Goal: Check status: Check status

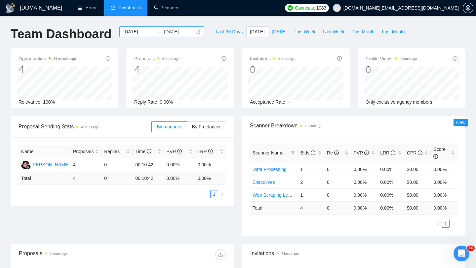
click at [197, 31] on div "[DATE] [DATE]" at bounding box center [161, 31] width 85 height 11
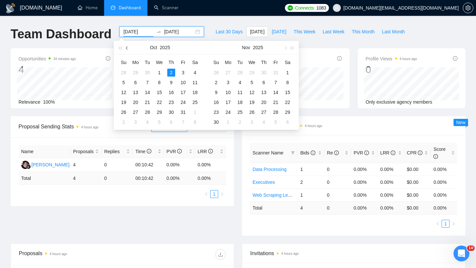
click at [125, 48] on button "button" at bounding box center [127, 47] width 7 height 13
type input "[DATE]"
click at [124, 93] on div "14" at bounding box center [124, 93] width 8 height 8
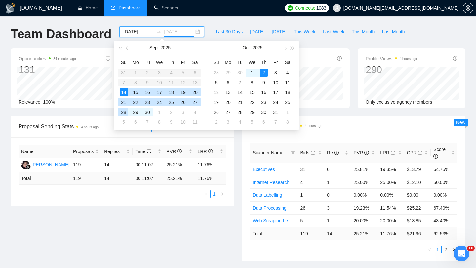
type input "[DATE]"
click at [124, 94] on div "14" at bounding box center [124, 93] width 8 height 8
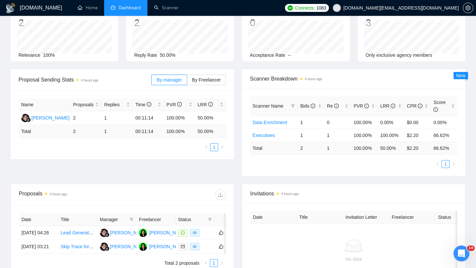
scroll to position [2, 0]
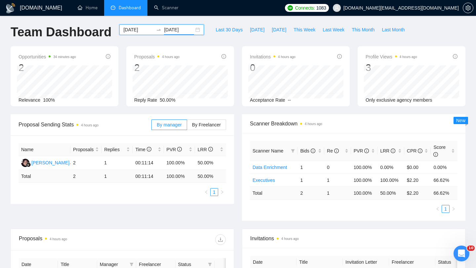
click at [191, 30] on div "[DATE] [DATE]" at bounding box center [161, 29] width 85 height 11
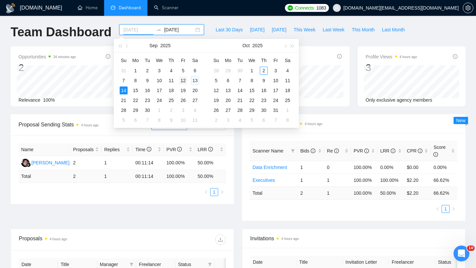
type input "[DATE]"
click at [187, 81] on div "12" at bounding box center [183, 81] width 8 height 8
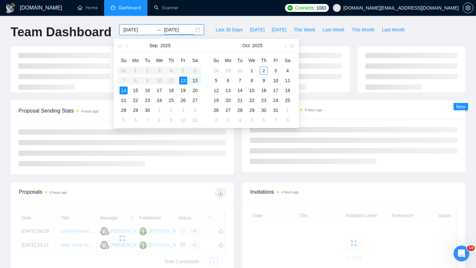
click at [174, 81] on table "Su Mo Tu We Th Fr Sa 31 1 2 3 4 5 6 7 8 9 10 11 12 13 14 15 16 17 18 19 20 21 2…" at bounding box center [159, 90] width 83 height 70
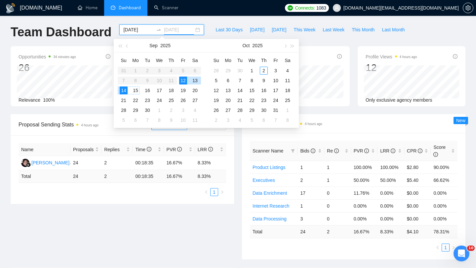
type input "[DATE]"
click at [128, 90] on td "14" at bounding box center [124, 91] width 12 height 10
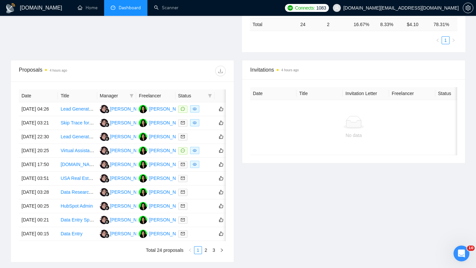
scroll to position [210, 0]
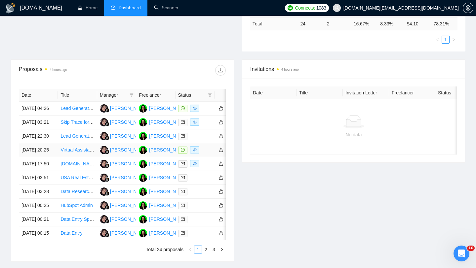
click at [83, 157] on td "Virtual Assistant Needed for Product Research & Data Entry" at bounding box center [77, 150] width 39 height 14
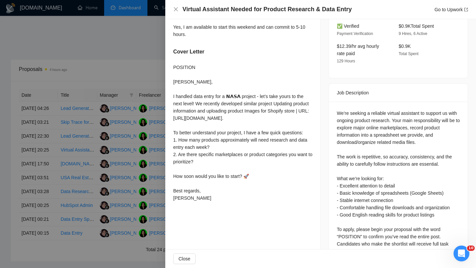
scroll to position [235, 0]
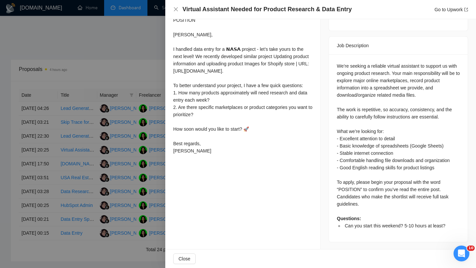
click at [108, 134] on div at bounding box center [238, 134] width 476 height 268
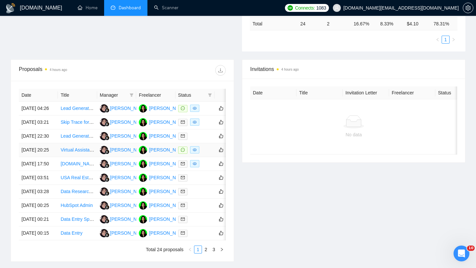
click at [80, 153] on link "Virtual Assistant Needed for Product Research & Data Entry" at bounding box center [121, 149] width 123 height 5
